Goal: Task Accomplishment & Management: Manage account settings

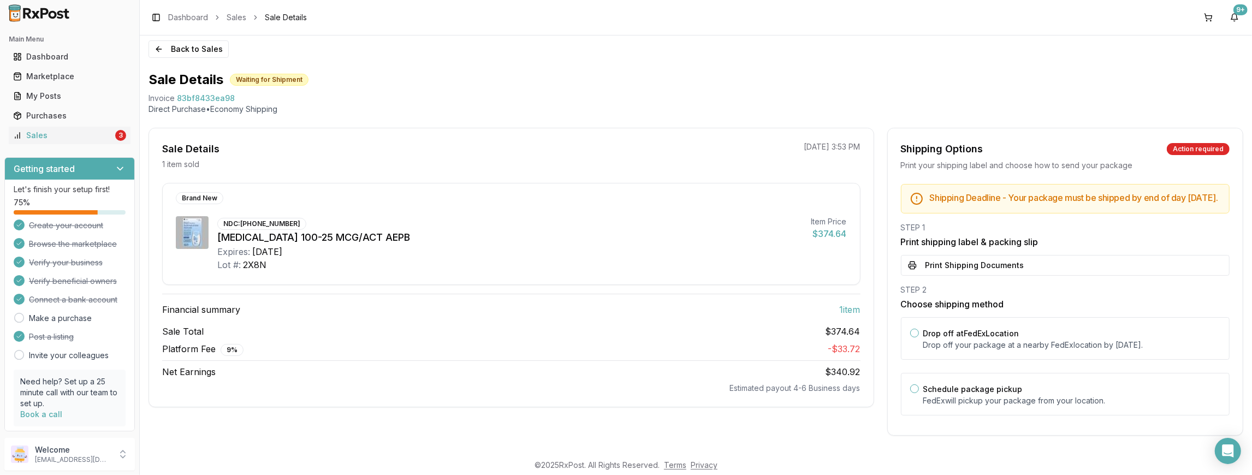
scroll to position [10, 0]
click at [82, 138] on div "Sales" at bounding box center [63, 135] width 100 height 11
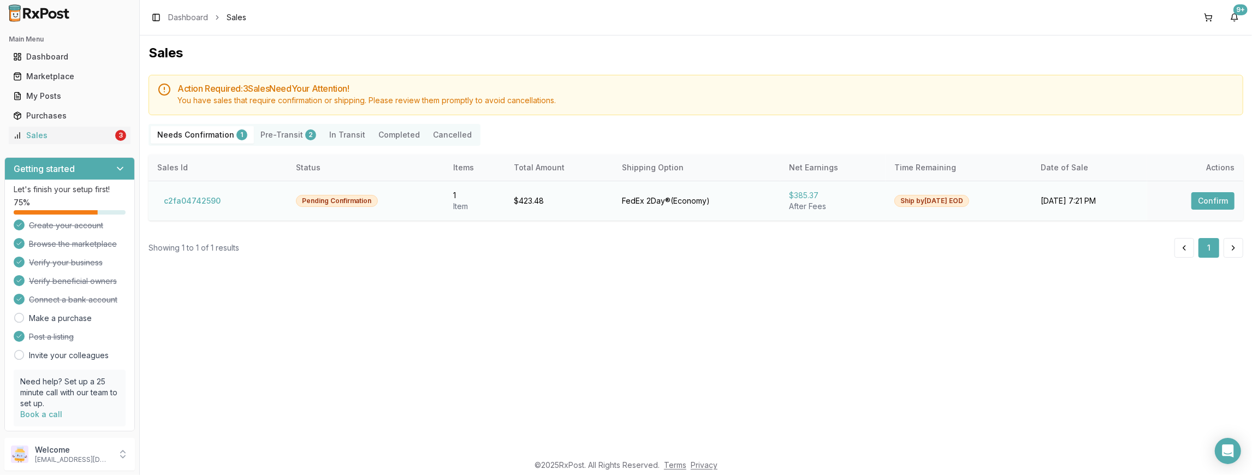
click at [1211, 203] on button "Confirm" at bounding box center [1212, 200] width 43 height 17
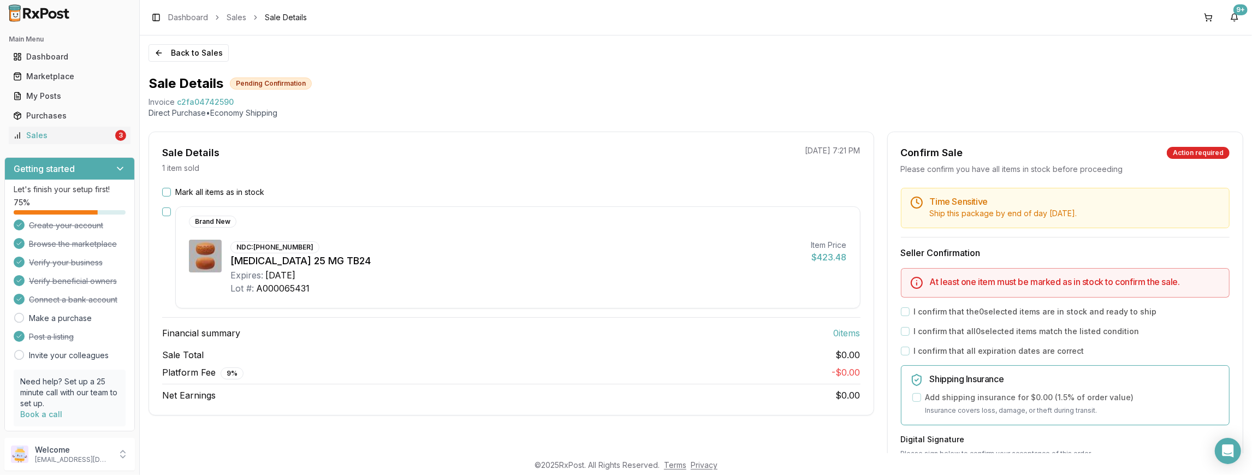
click at [165, 194] on button "Mark all items as in stock" at bounding box center [166, 192] width 9 height 9
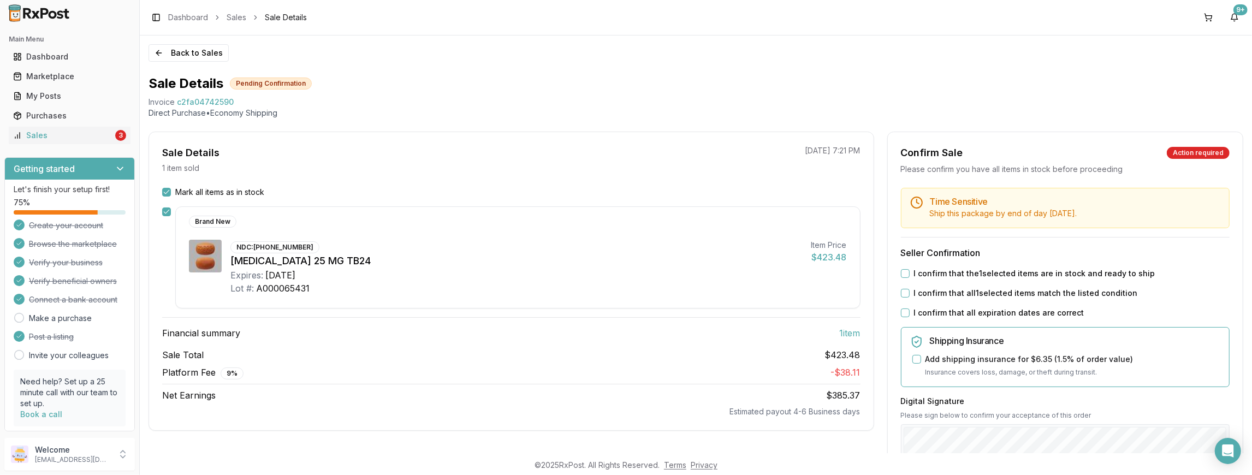
click at [904, 277] on div "I confirm that the 1 selected items are in stock and ready to ship" at bounding box center [1065, 273] width 329 height 11
click at [901, 274] on button "I confirm that the 1 selected items are in stock and ready to ship" at bounding box center [905, 273] width 9 height 9
click at [901, 289] on button "I confirm that all 1 selected items match the listed condition" at bounding box center [905, 293] width 9 height 9
click at [901, 308] on button "I confirm that all expiration dates are correct" at bounding box center [905, 312] width 9 height 9
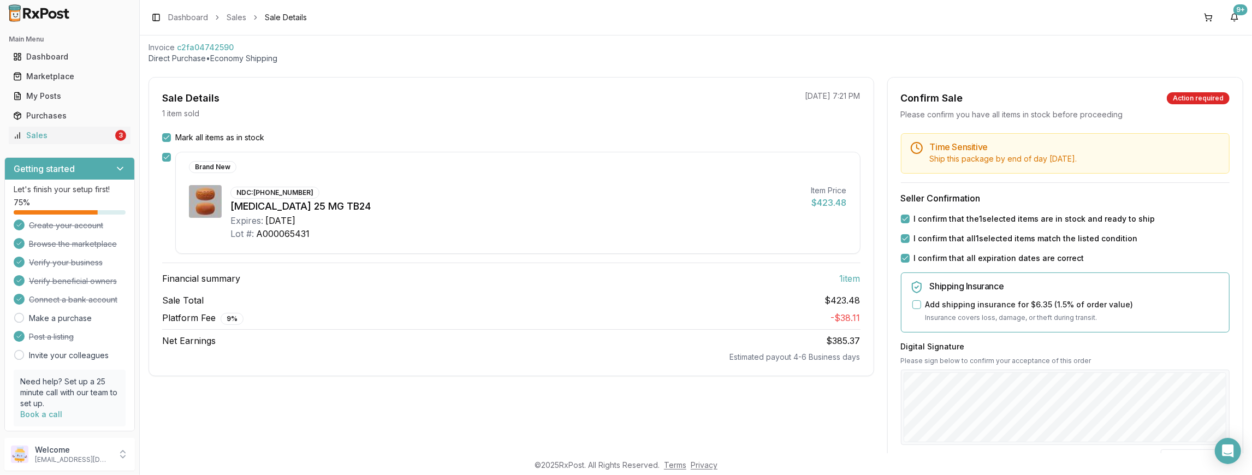
scroll to position [164, 0]
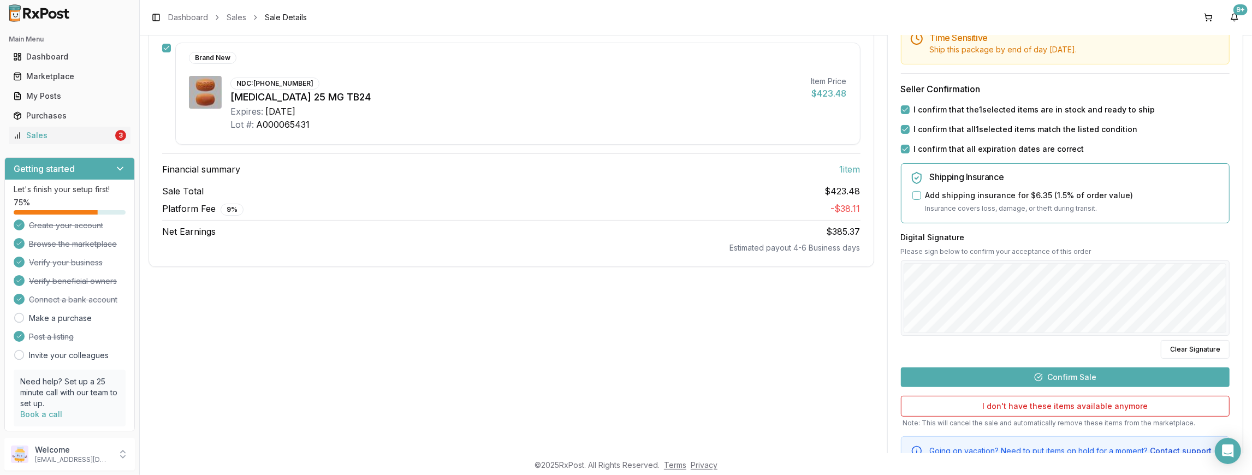
click at [1138, 369] on button "Confirm Sale" at bounding box center [1065, 377] width 329 height 20
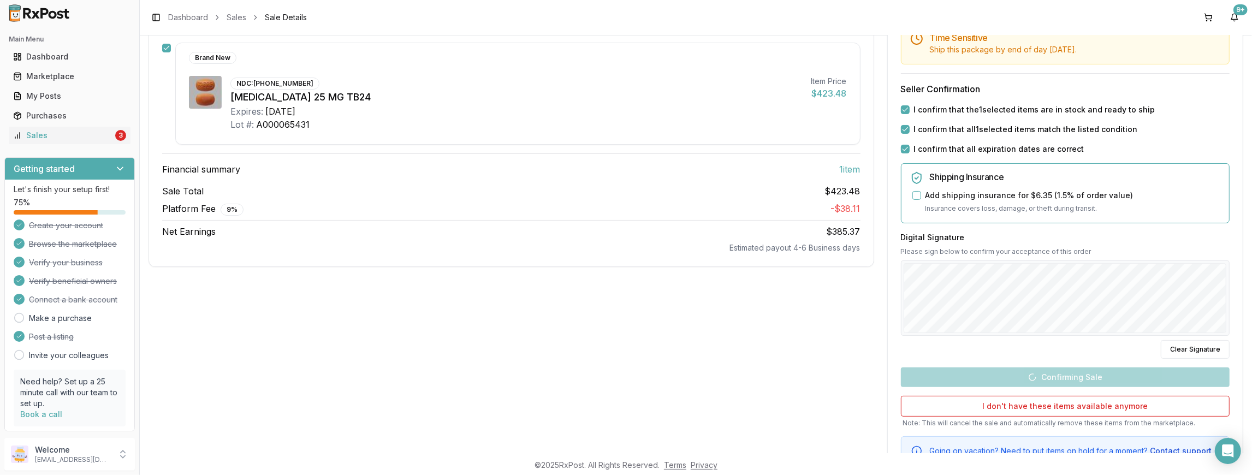
scroll to position [10, 0]
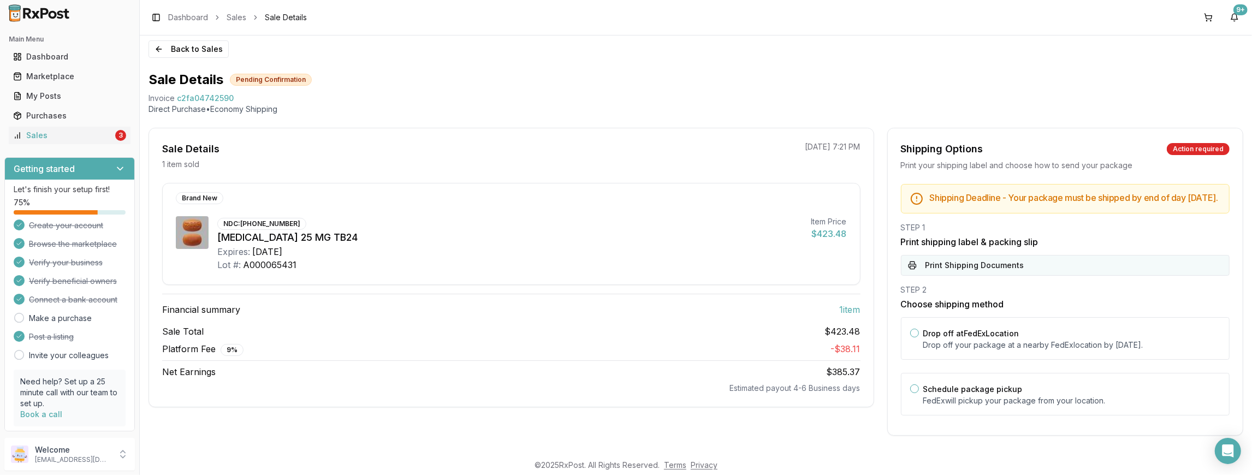
click at [989, 269] on button "Print Shipping Documents" at bounding box center [1065, 265] width 329 height 21
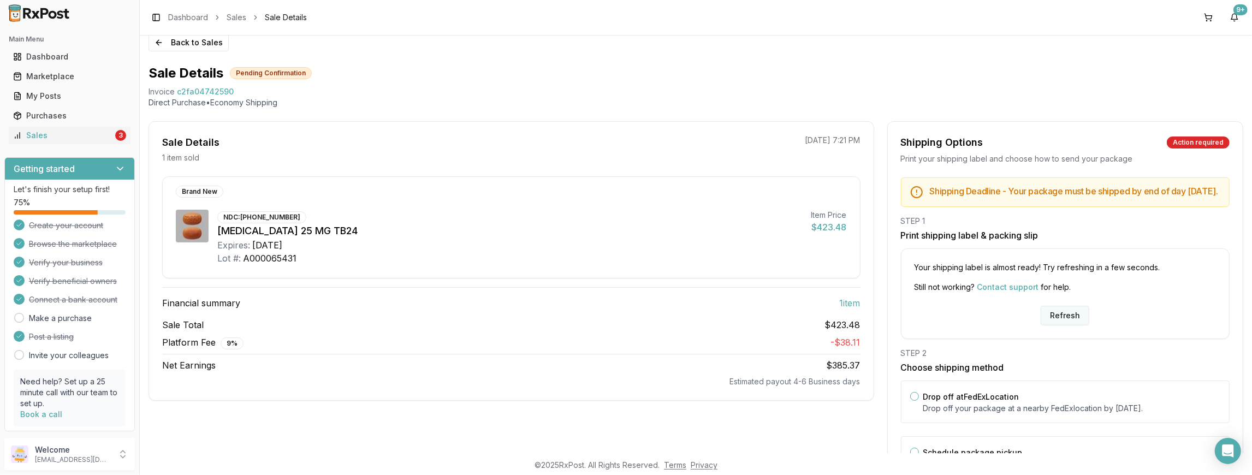
click at [1064, 323] on button "Refresh" at bounding box center [1065, 316] width 49 height 20
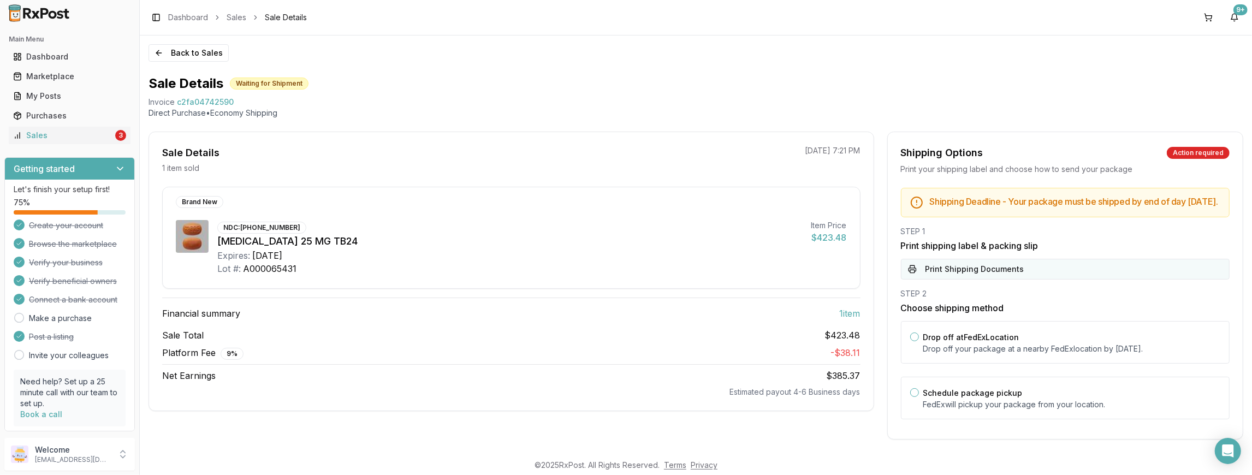
click at [1000, 272] on button "Print Shipping Documents" at bounding box center [1065, 269] width 329 height 21
click at [85, 139] on div "Sales" at bounding box center [63, 135] width 100 height 11
